Goal: Information Seeking & Learning: Learn about a topic

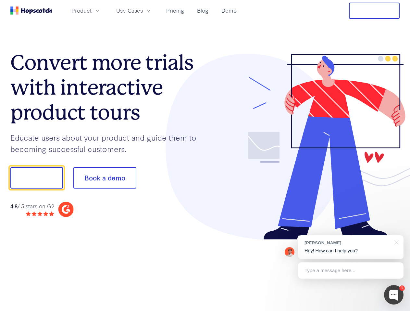
click at [205, 156] on div at bounding box center [302, 147] width 195 height 186
click at [91, 10] on span "Product" at bounding box center [81, 10] width 20 height 8
click at [143, 10] on span "Use Cases" at bounding box center [129, 10] width 27 height 8
click at [374, 11] on button "Free Trial" at bounding box center [374, 11] width 51 height 16
click at [36, 178] on button "Show me!" at bounding box center [36, 177] width 53 height 21
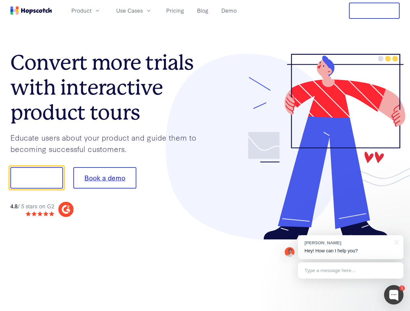
click at [104, 178] on button "Book a demo" at bounding box center [104, 177] width 63 height 21
click at [393, 295] on div at bounding box center [393, 294] width 19 height 19
click at [350, 247] on div "[PERSON_NAME] Hey! How can I help you?" at bounding box center [350, 247] width 105 height 24
click at [395, 242] on div at bounding box center [342, 177] width 122 height 216
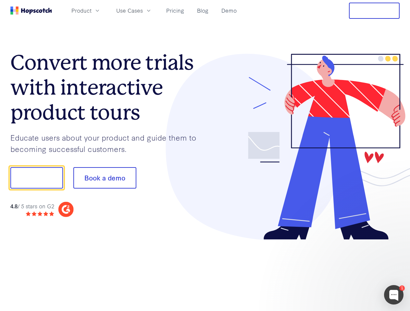
click at [350, 271] on div at bounding box center [342, 220] width 122 height 129
